Goal: Task Accomplishment & Management: Manage account settings

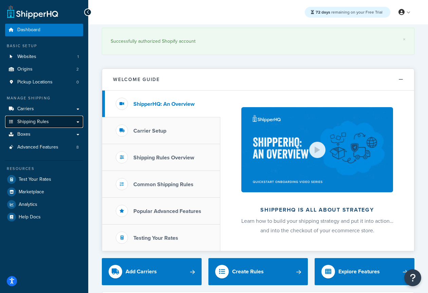
click at [36, 123] on span "Shipping Rules" at bounding box center [33, 122] width 32 height 6
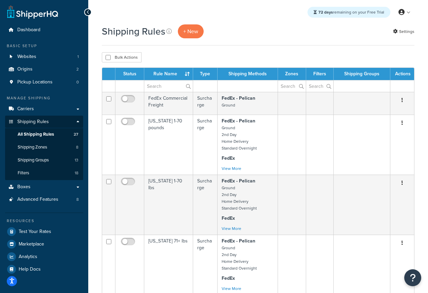
click at [89, 13] on div at bounding box center [87, 11] width 7 height 7
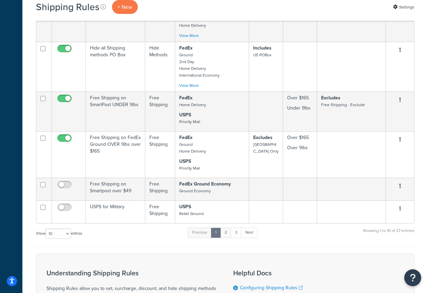
scroll to position [314, 0]
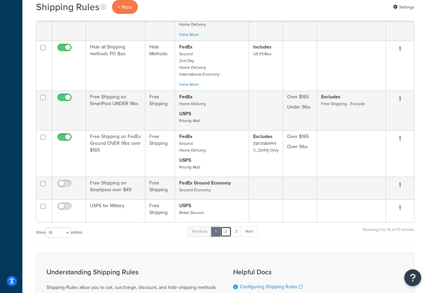
click at [225, 231] on link "2" at bounding box center [225, 232] width 11 height 10
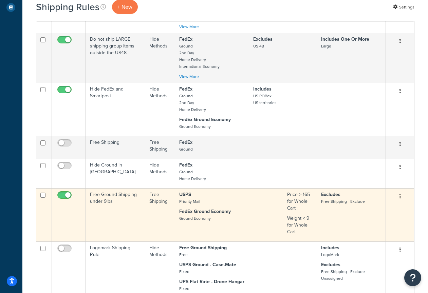
scroll to position [303, 0]
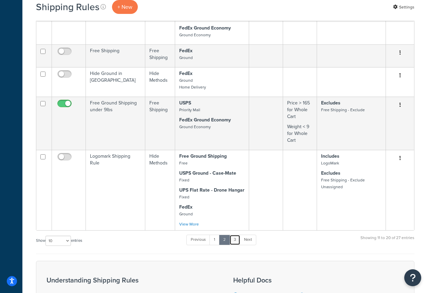
click at [235, 241] on link "3" at bounding box center [234, 240] width 11 height 10
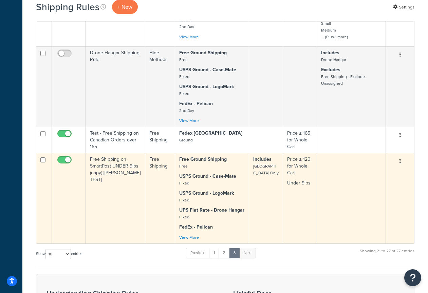
click at [400, 160] on icon "button" at bounding box center [399, 161] width 1 height 5
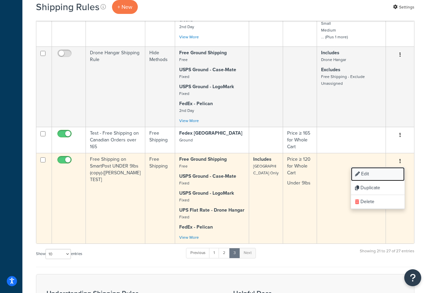
click at [375, 174] on link "Edit" at bounding box center [378, 174] width 54 height 14
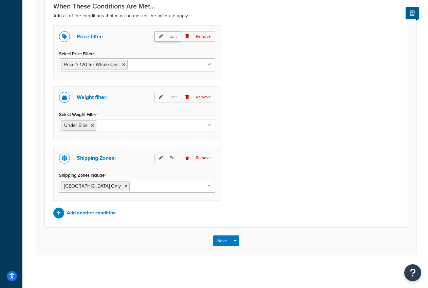
scroll to position [599, 0]
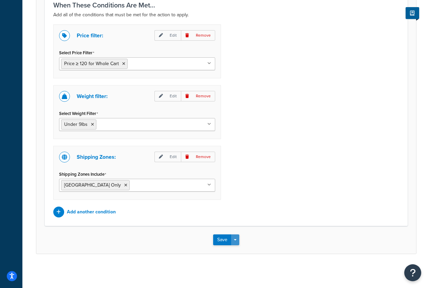
click at [234, 241] on span "button" at bounding box center [235, 239] width 3 height 1
click at [263, 233] on div "Save Save Dropdown Save and Edit Save and Duplicate Save and Create New" at bounding box center [226, 240] width 380 height 28
